Goal: Entertainment & Leisure: Consume media (video, audio)

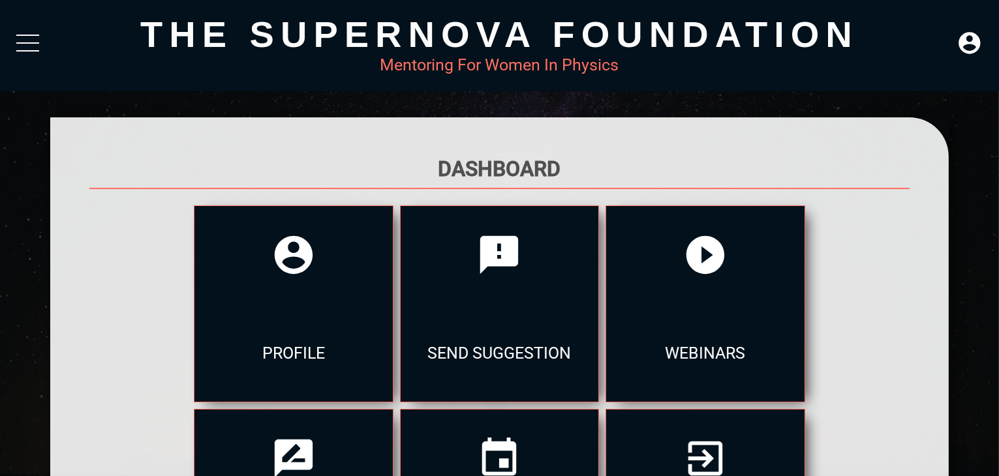
drag, startPoint x: 0, startPoint y: 0, endPoint x: 249, endPoint y: 29, distance: 250.2
click at [249, 29] on div "The Supernova Foundation" at bounding box center [499, 34] width 899 height 42
click at [41, 37] on div "The Supernova Foundation Mentoring For Women In Physics" at bounding box center [499, 45] width 999 height 91
click at [37, 40] on div at bounding box center [27, 46] width 23 height 23
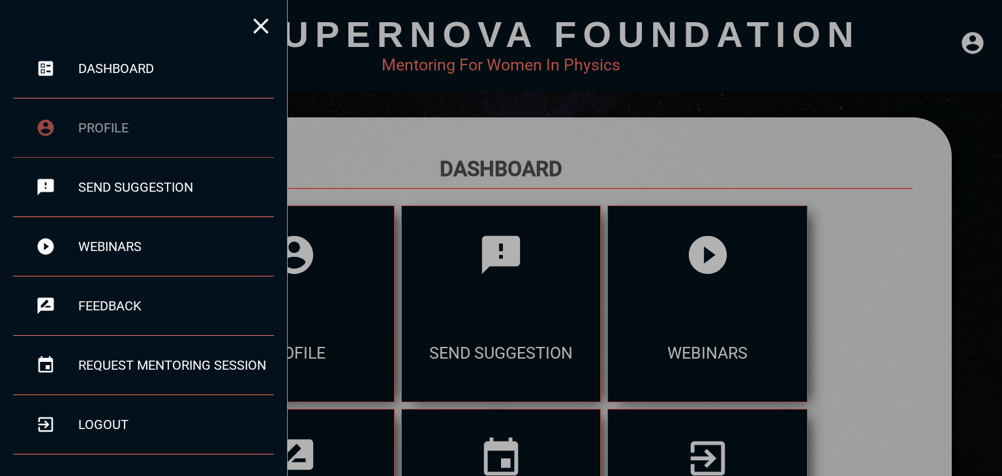
click at [113, 122] on div "profile" at bounding box center [176, 128] width 196 height 16
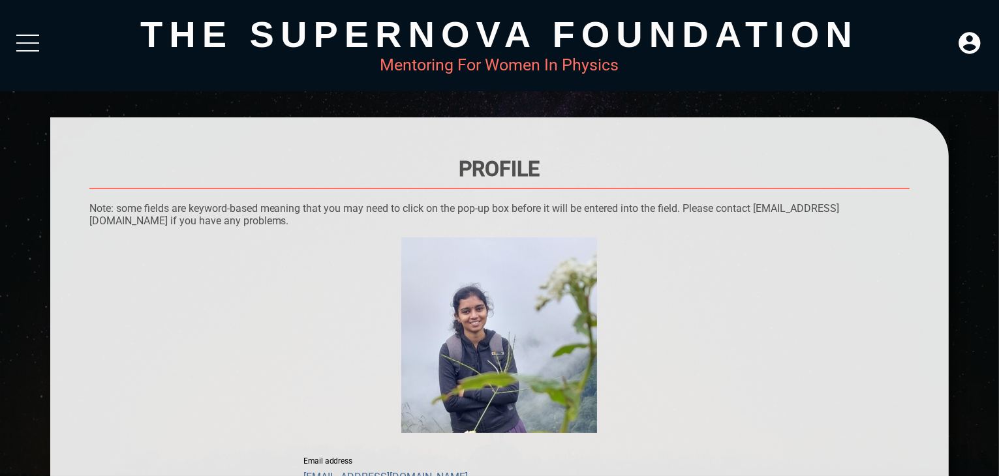
click at [25, 38] on div at bounding box center [27, 46] width 23 height 23
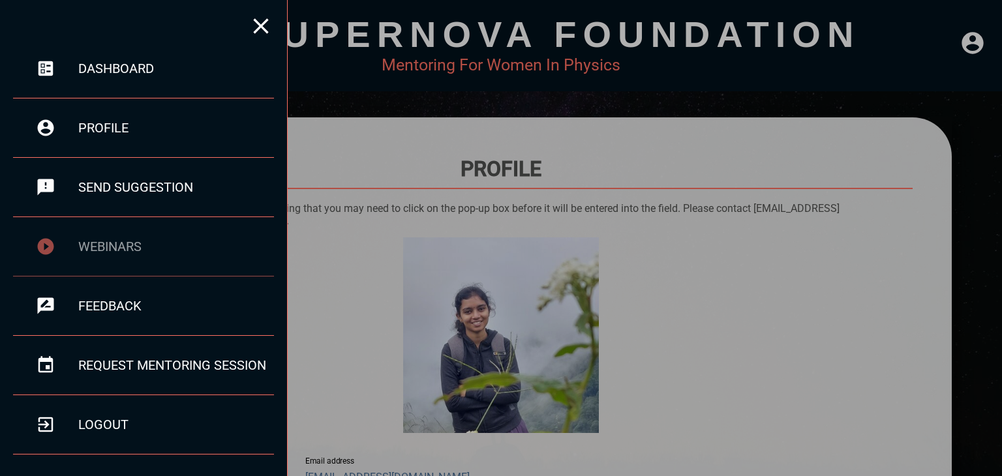
click at [97, 237] on div "webinars" at bounding box center [143, 246] width 261 height 59
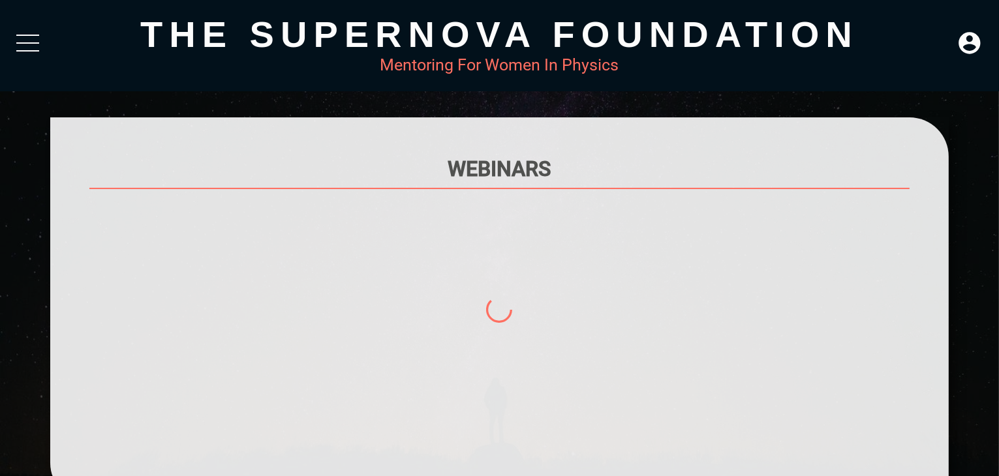
click at [97, 237] on div at bounding box center [499, 332] width 821 height 261
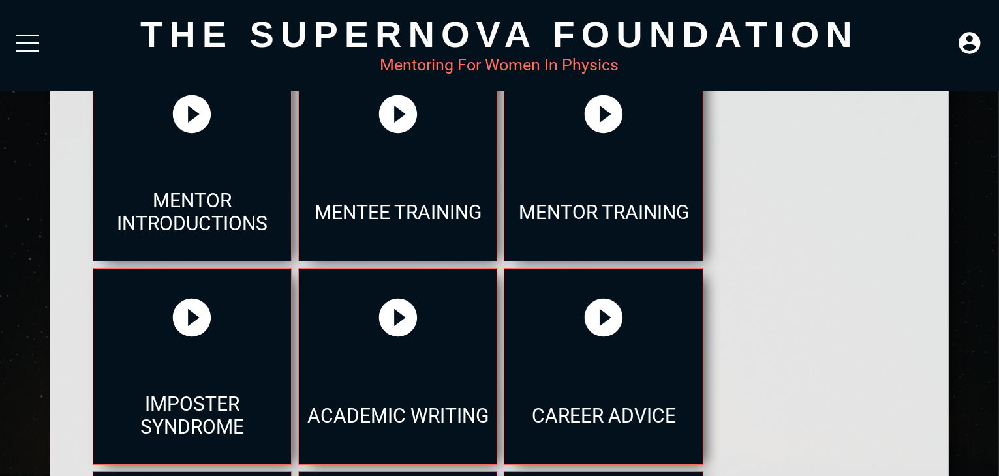
scroll to position [115, 0]
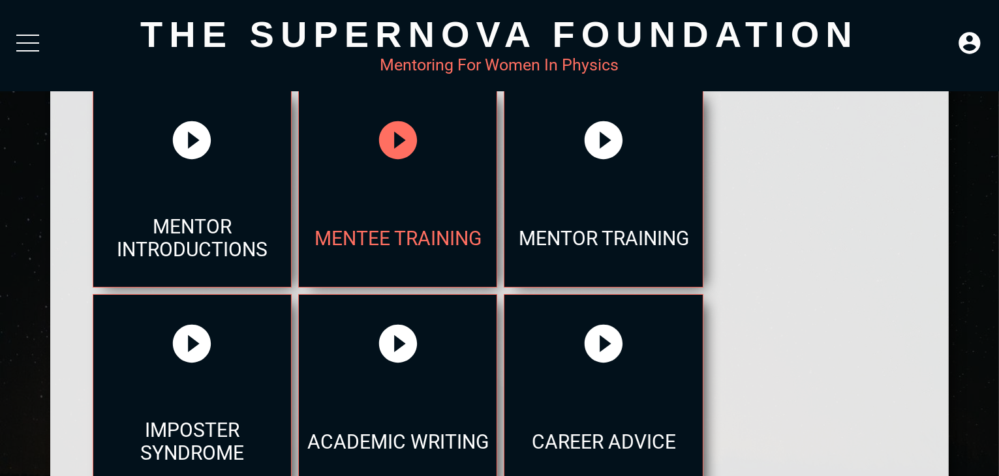
click at [344, 180] on div at bounding box center [398, 140] width 198 height 98
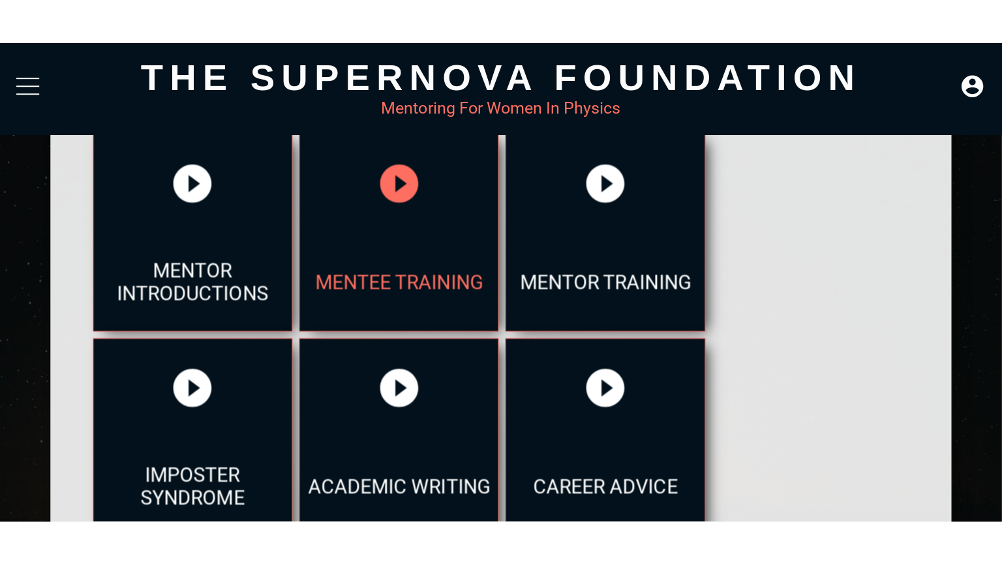
scroll to position [0, 0]
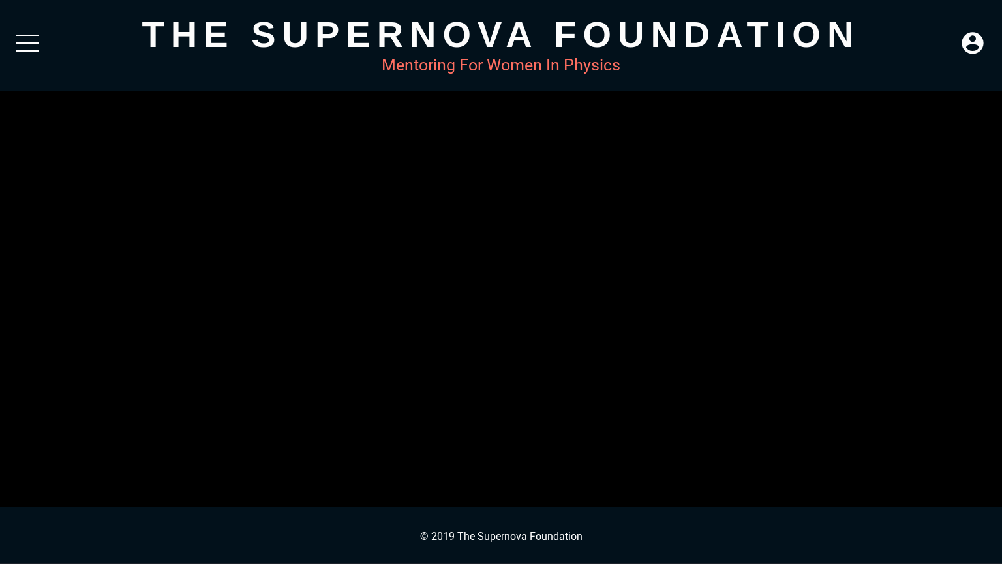
click at [23, 21] on video at bounding box center [501, 282] width 1002 height 564
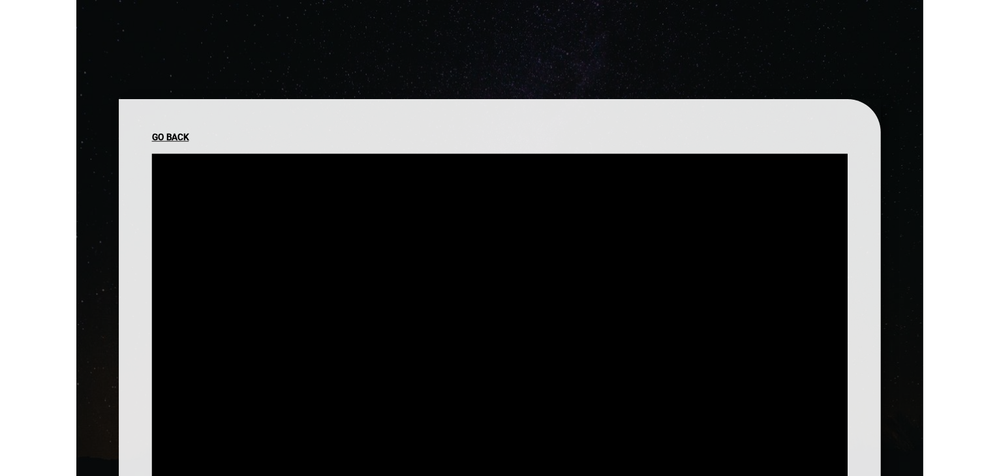
scroll to position [167, 0]
